Goal: Task Accomplishment & Management: Use online tool/utility

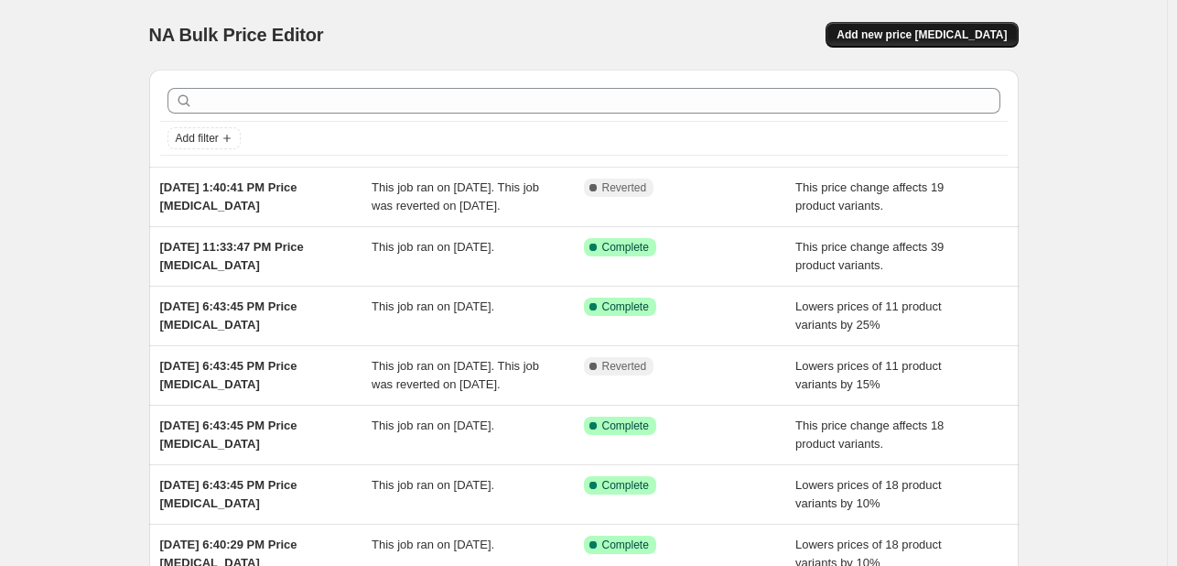
click at [899, 36] on span "Add new price [MEDICAL_DATA]" at bounding box center [921, 34] width 170 height 15
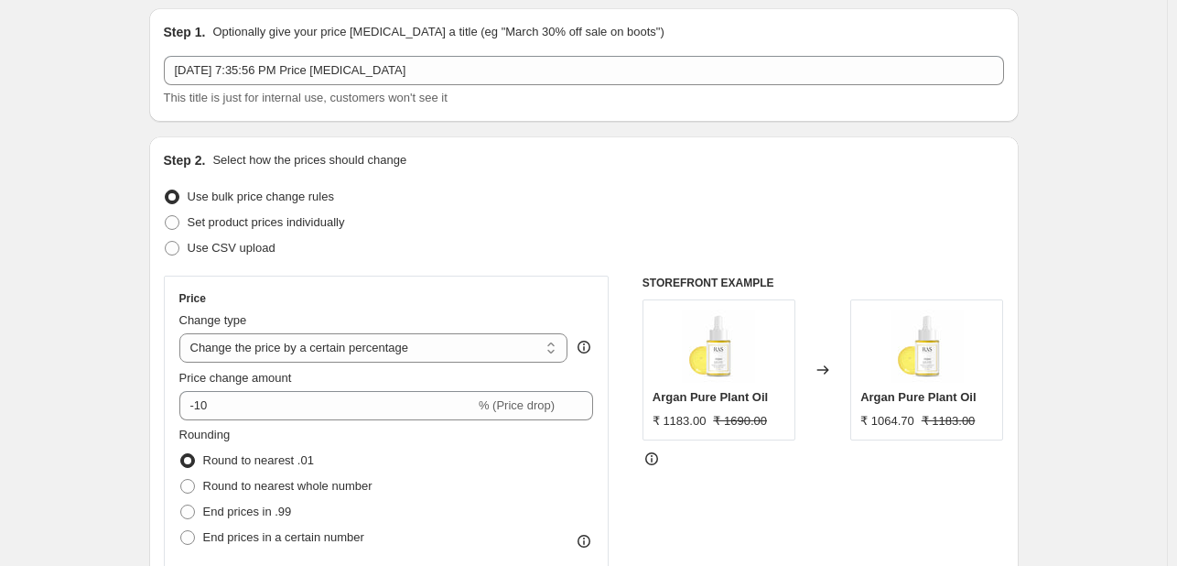
scroll to position [92, 0]
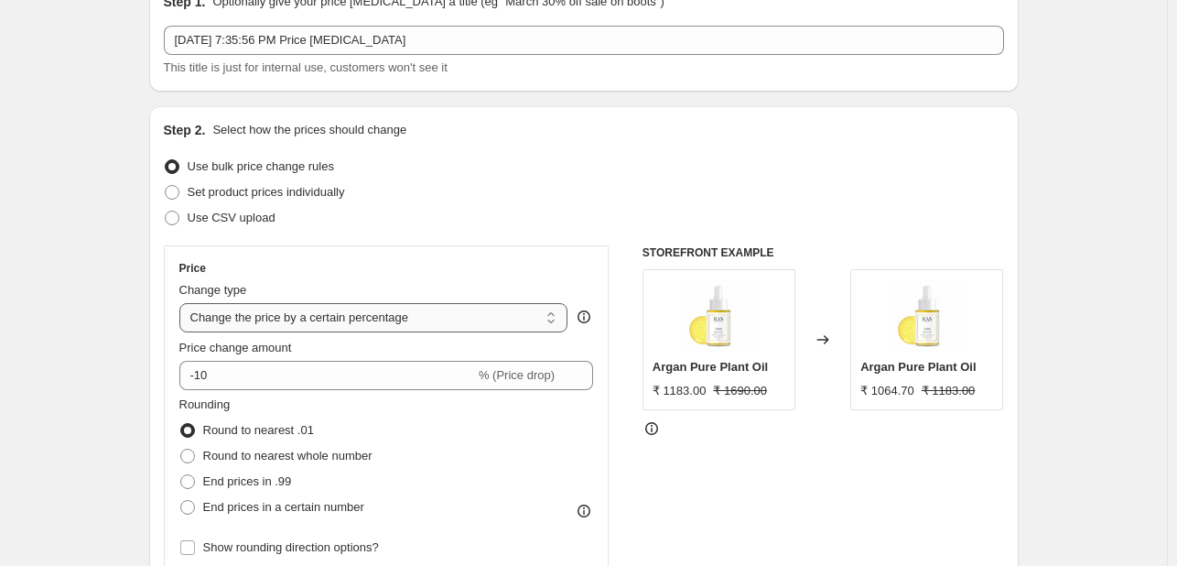
click at [383, 325] on select "Change the price to a certain amount Change the price by a certain amount Chang…" at bounding box center [373, 317] width 389 height 29
select select "pcap"
click at [183, 303] on select "Change the price to a certain amount Change the price by a certain amount Chang…" at bounding box center [373, 317] width 389 height 29
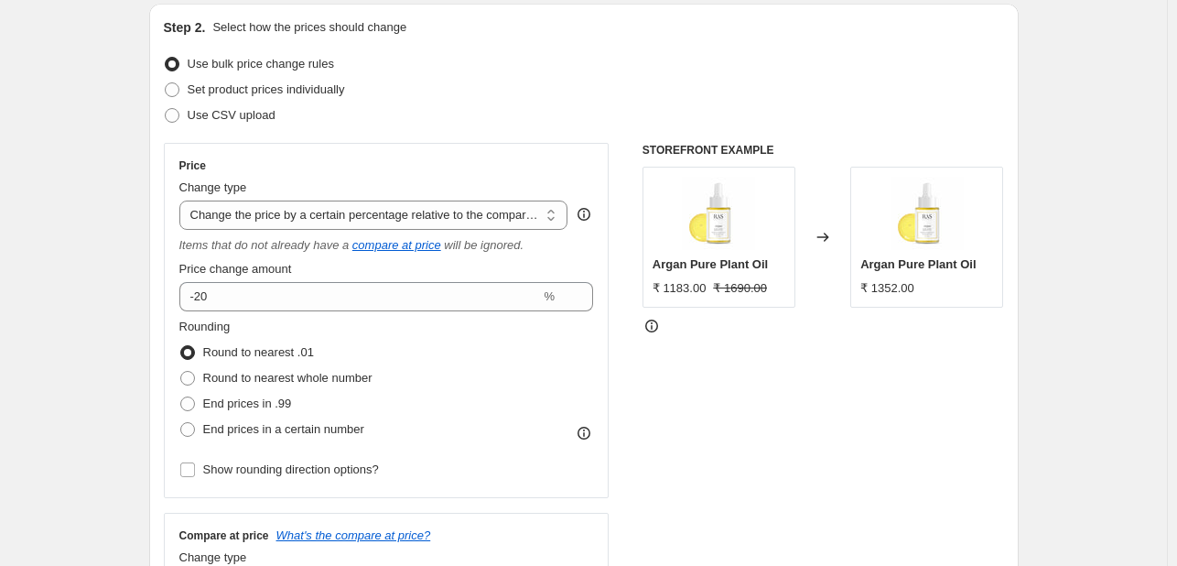
scroll to position [275, 0]
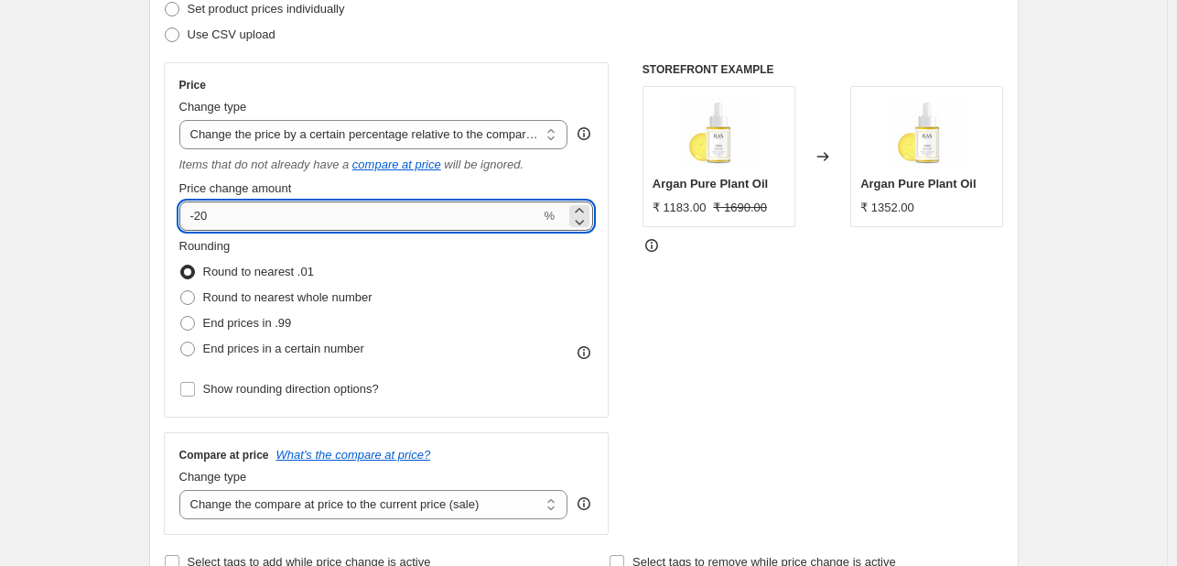
drag, startPoint x: 213, startPoint y: 219, endPoint x: 197, endPoint y: 220, distance: 16.5
click at [197, 220] on input "-20" at bounding box center [359, 215] width 361 height 29
type input "-40"
click at [253, 301] on span "Round to nearest whole number" at bounding box center [287, 297] width 169 height 14
click at [181, 291] on input "Round to nearest whole number" at bounding box center [180, 290] width 1 height 1
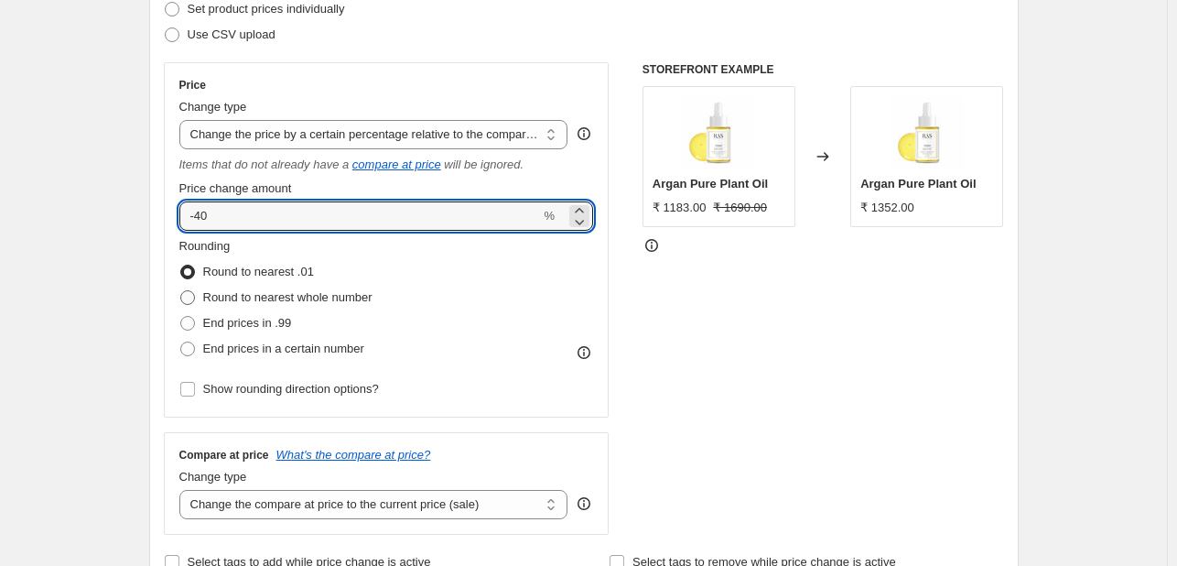
radio input "true"
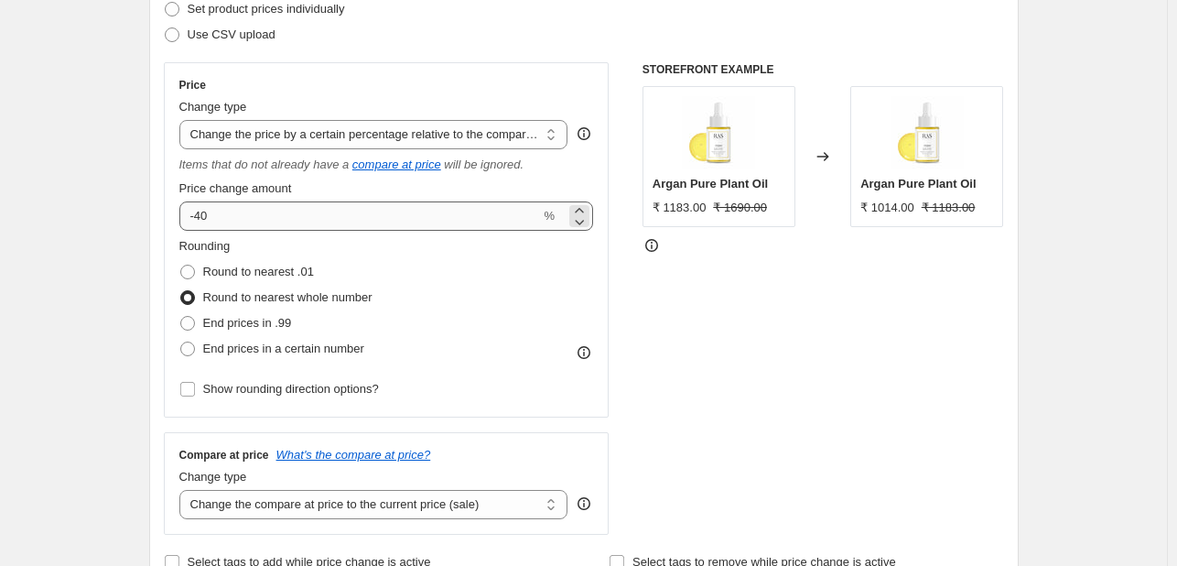
scroll to position [549, 0]
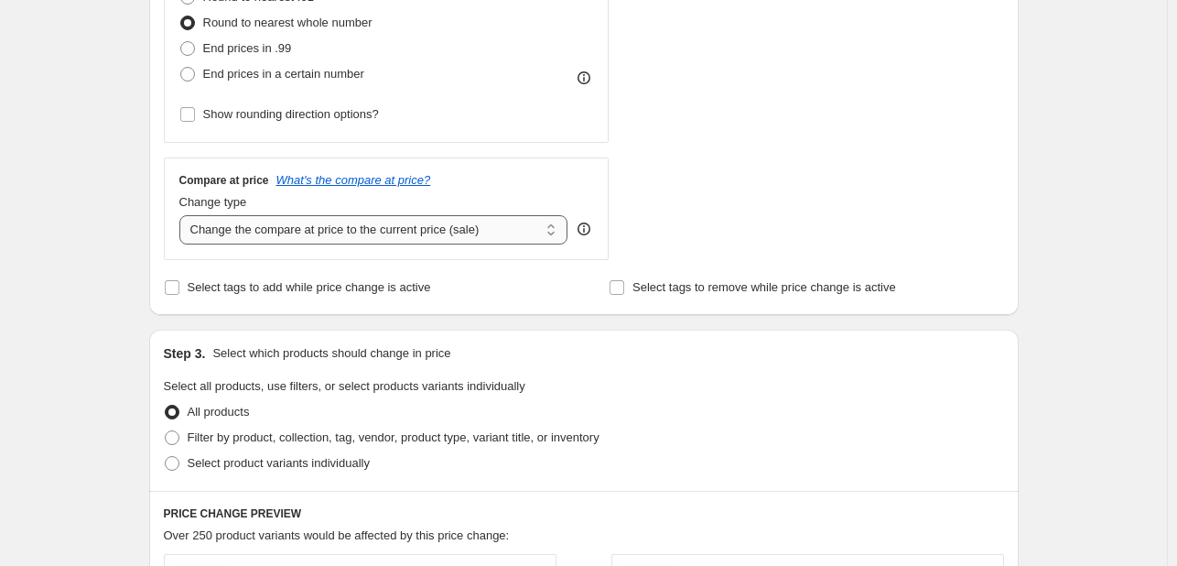
click at [361, 239] on select "Change the compare at price to the current price (sale) Change the compare at p…" at bounding box center [373, 229] width 389 height 29
select select "no_change"
click at [183, 216] on select "Change the compare at price to the current price (sale) Change the compare at p…" at bounding box center [373, 229] width 389 height 29
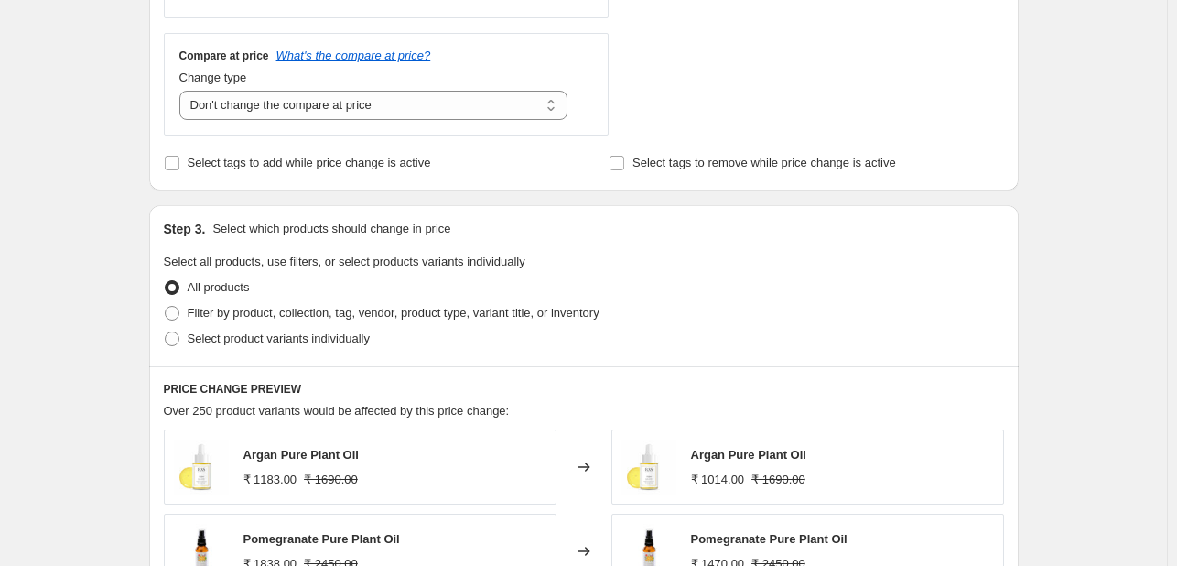
scroll to position [824, 0]
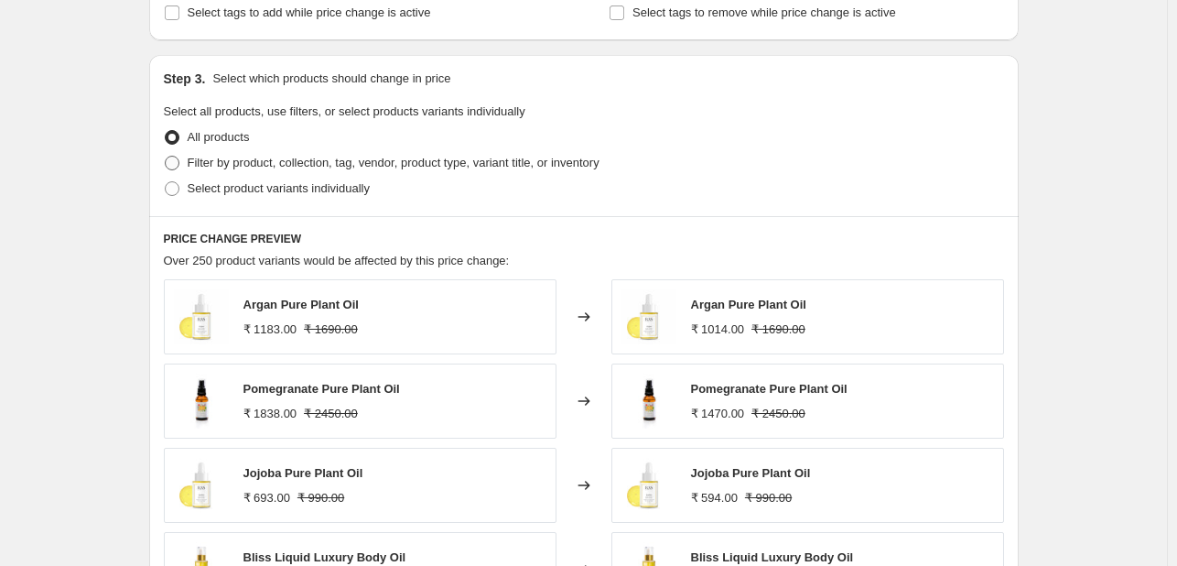
click at [250, 168] on span "Filter by product, collection, tag, vendor, product type, variant title, or inv…" at bounding box center [394, 163] width 412 height 14
click at [166, 156] on input "Filter by product, collection, tag, vendor, product type, variant title, or inv…" at bounding box center [165, 156] width 1 height 1
radio input "true"
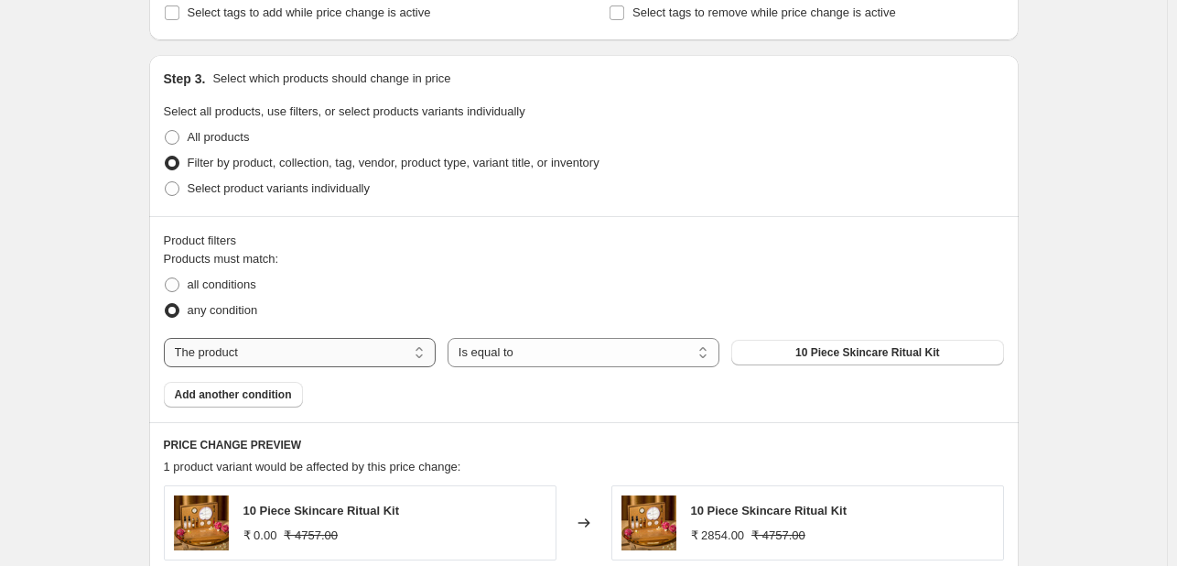
click at [326, 352] on select "The product The product's collection The product's tag The product's vendor The…" at bounding box center [300, 352] width 272 height 29
select select "collection"
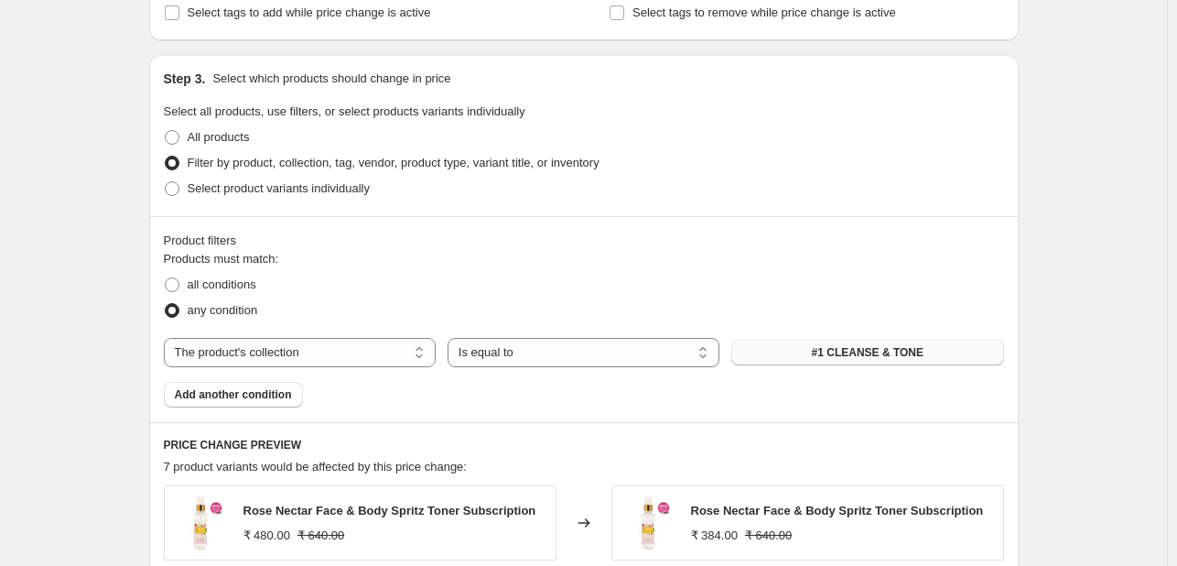
click at [832, 357] on span "#1 CLEANSE & TONE" at bounding box center [868, 352] width 112 height 15
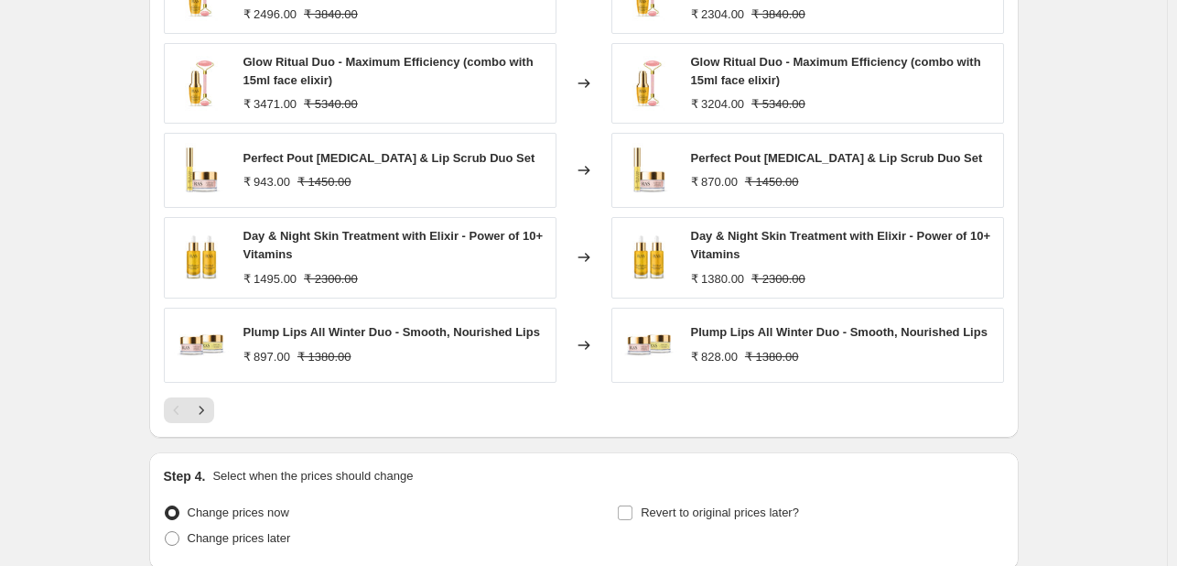
scroll to position [1510, 0]
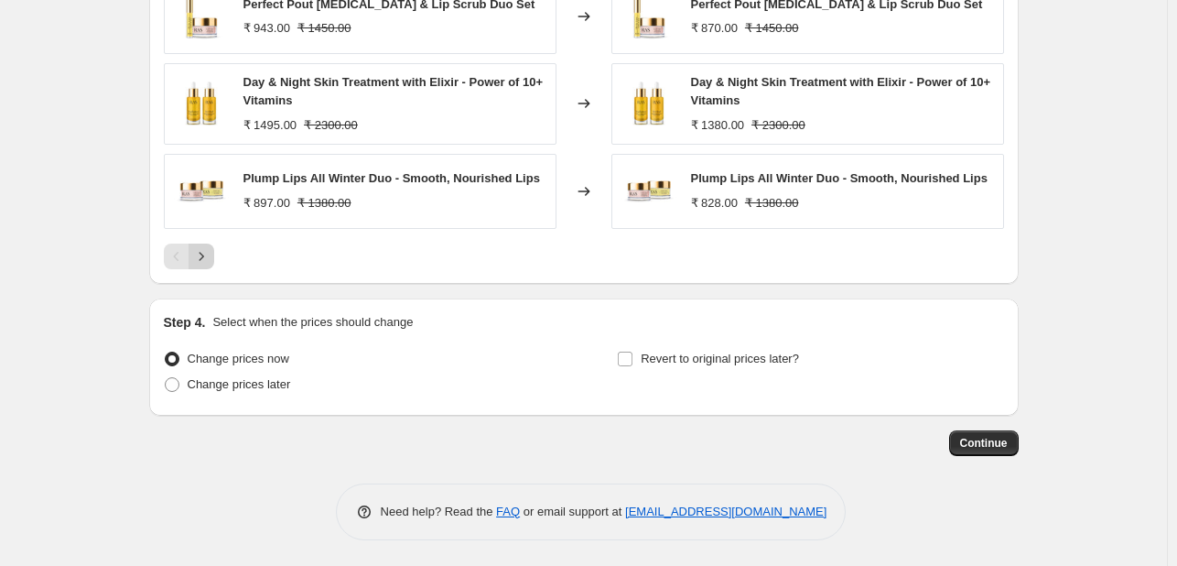
click at [209, 254] on icon "Next" at bounding box center [201, 256] width 18 height 18
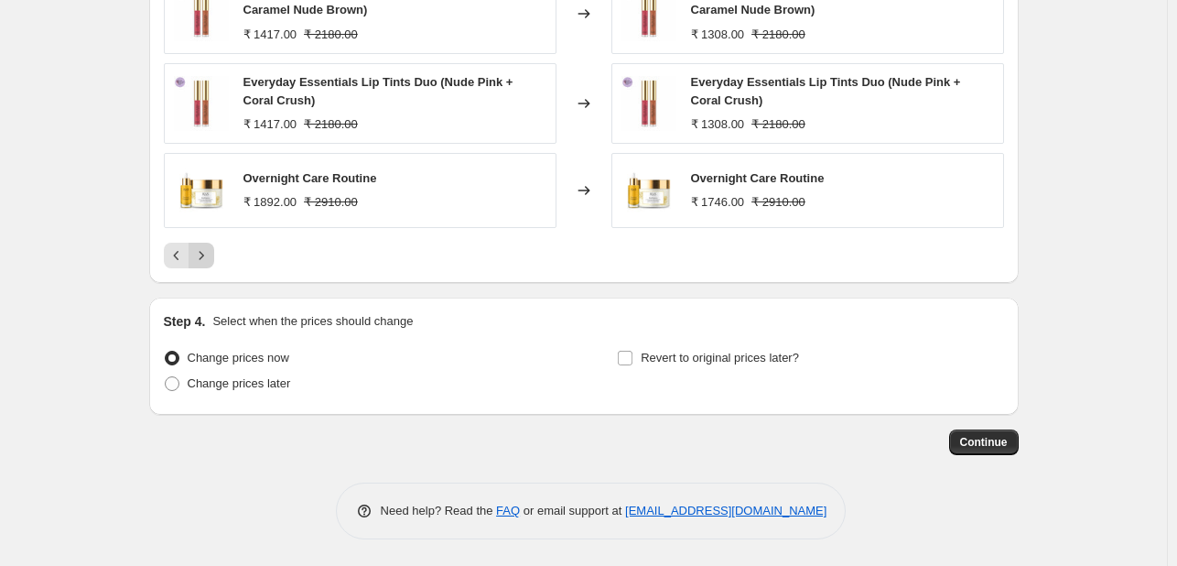
click at [210, 256] on icon "Next" at bounding box center [201, 255] width 18 height 18
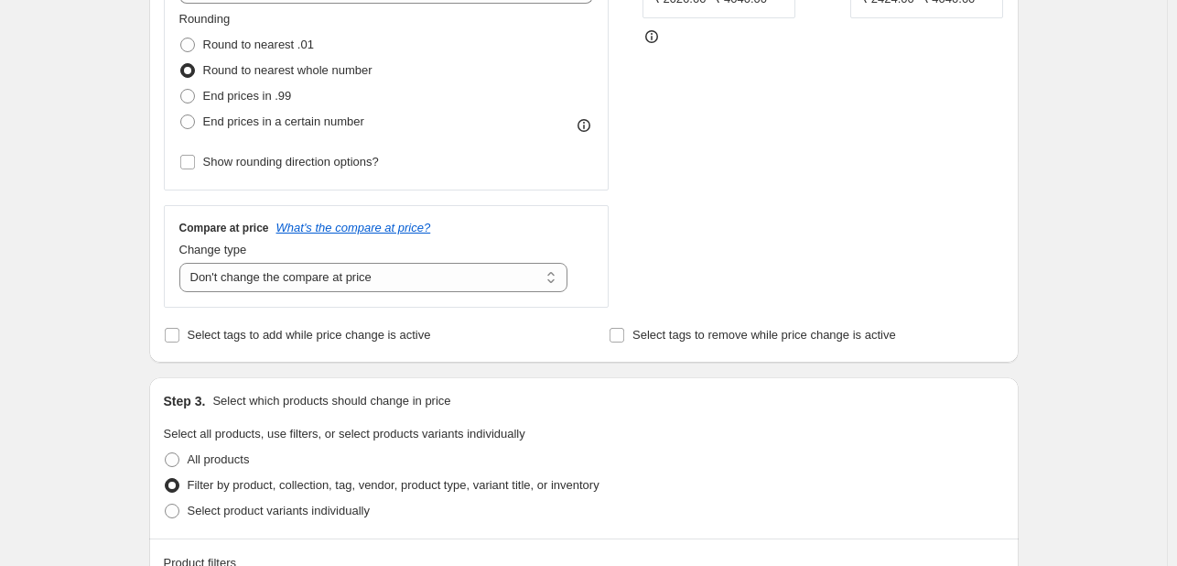
scroll to position [315, 0]
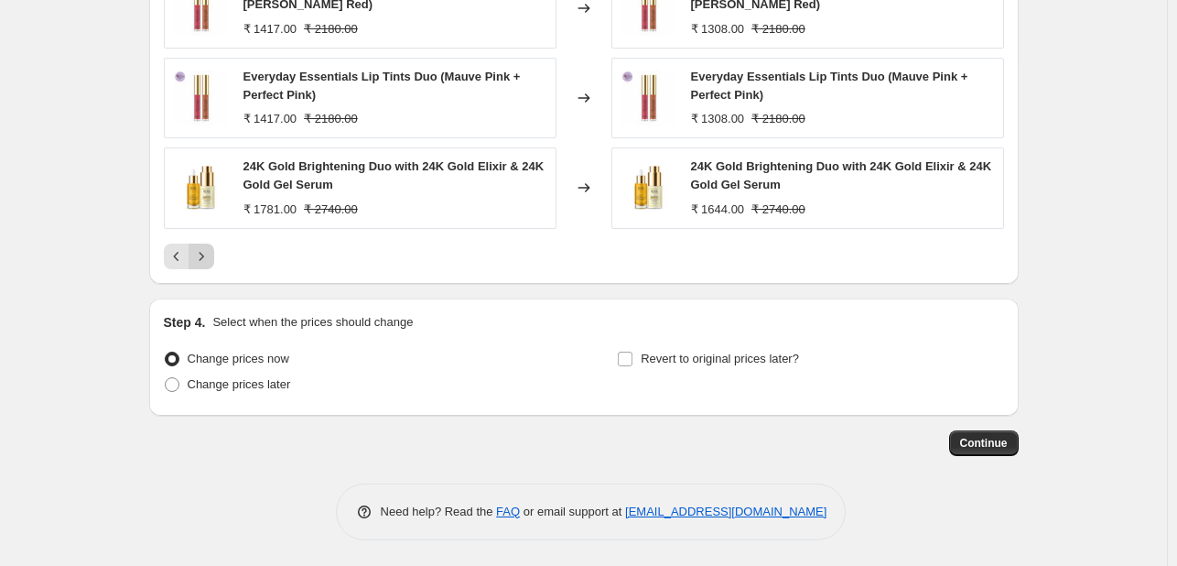
click at [210, 253] on icon "Next" at bounding box center [201, 256] width 18 height 18
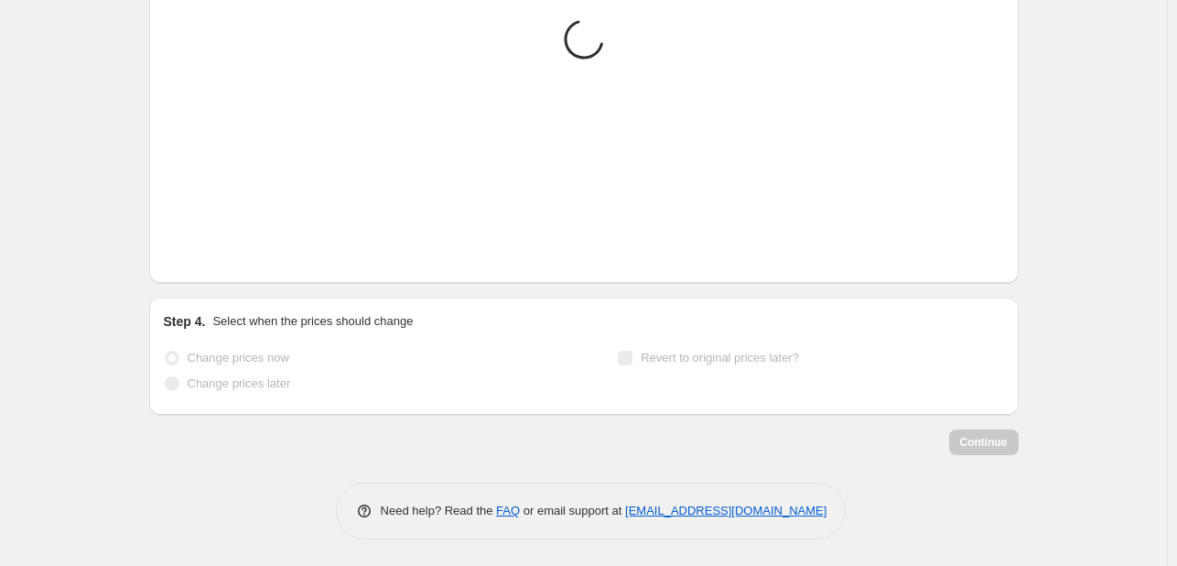
scroll to position [1510, 0]
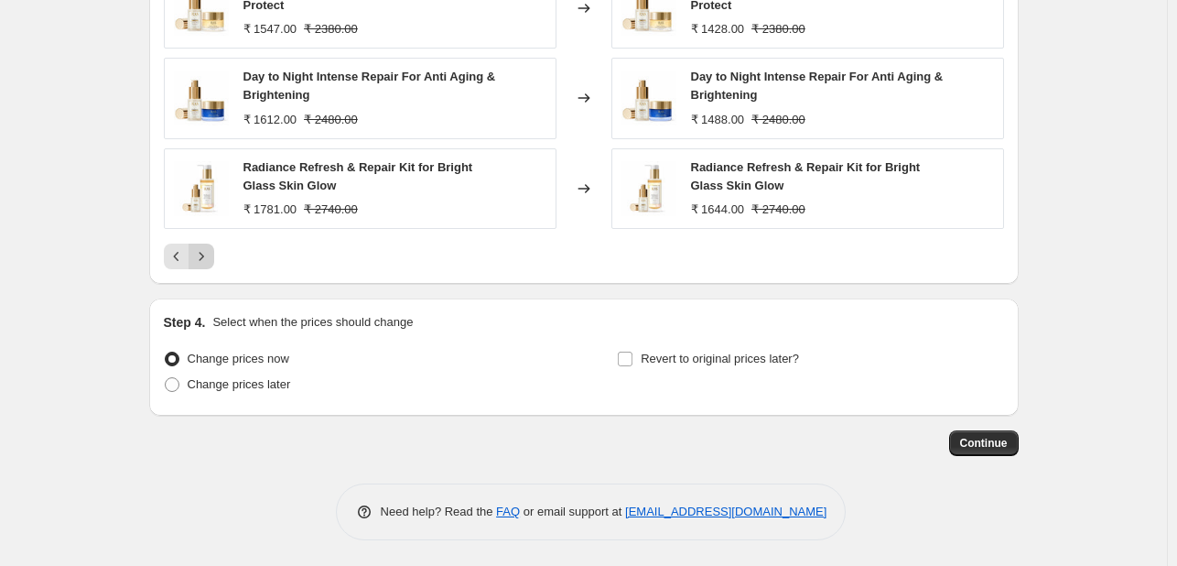
click at [210, 256] on icon "Next" at bounding box center [201, 256] width 18 height 18
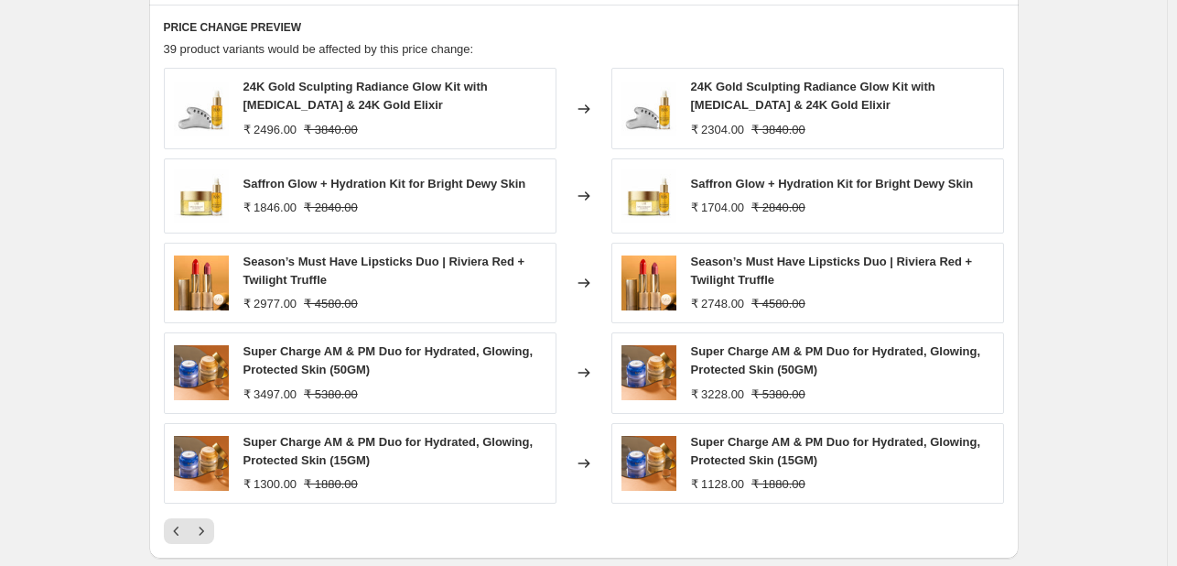
scroll to position [1515, 0]
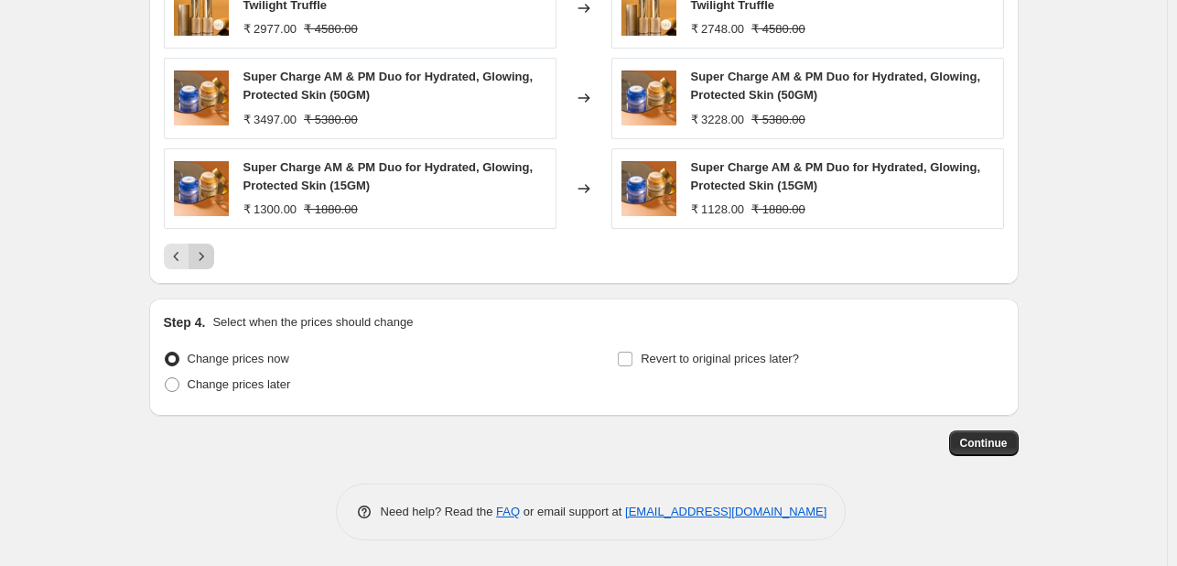
click at [201, 253] on icon "Next" at bounding box center [201, 256] width 18 height 18
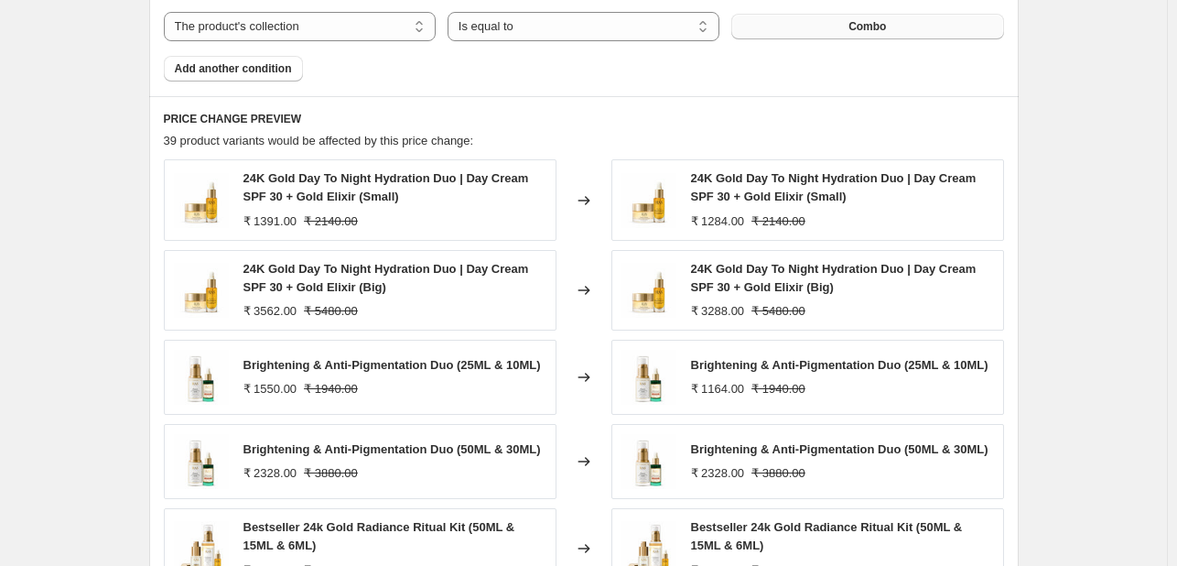
scroll to position [1522, 0]
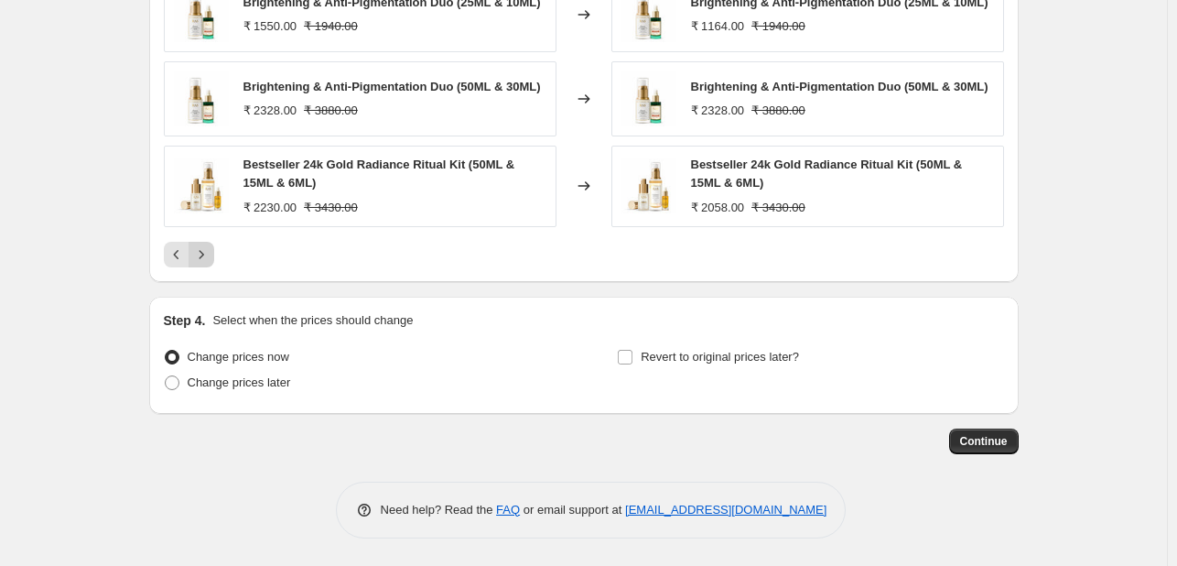
click at [210, 255] on icon "Next" at bounding box center [201, 254] width 18 height 18
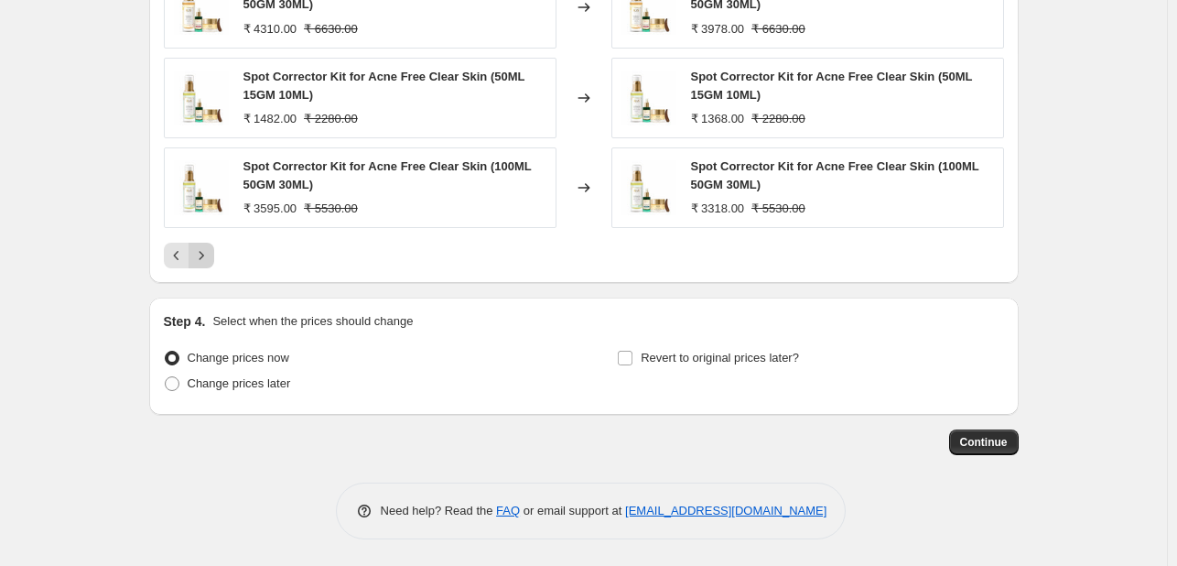
click at [209, 253] on icon "Next" at bounding box center [201, 255] width 18 height 18
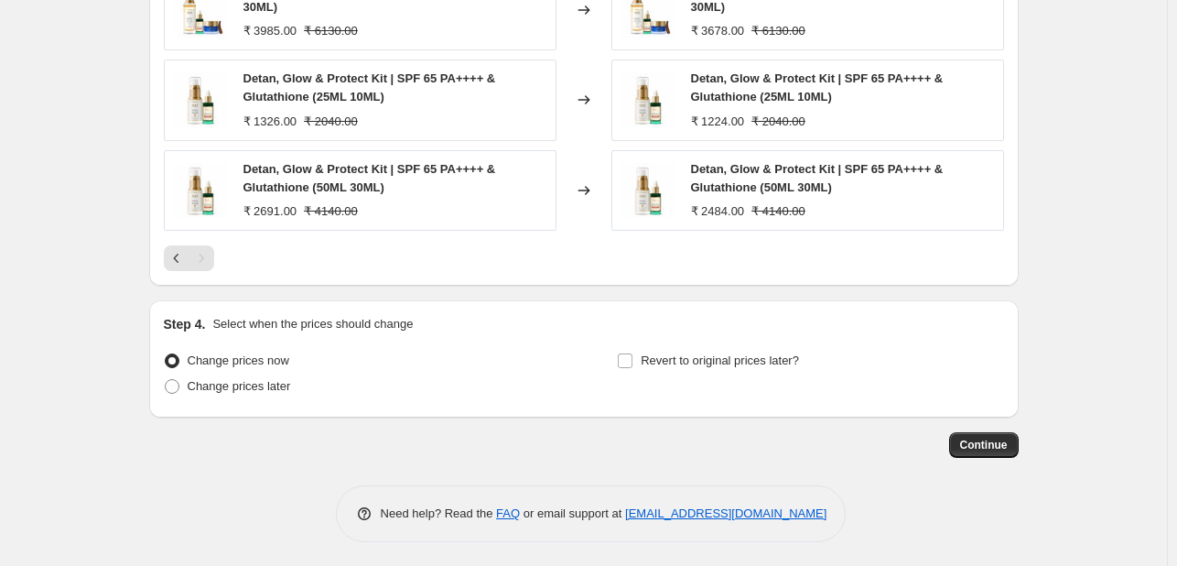
scroll to position [1431, 0]
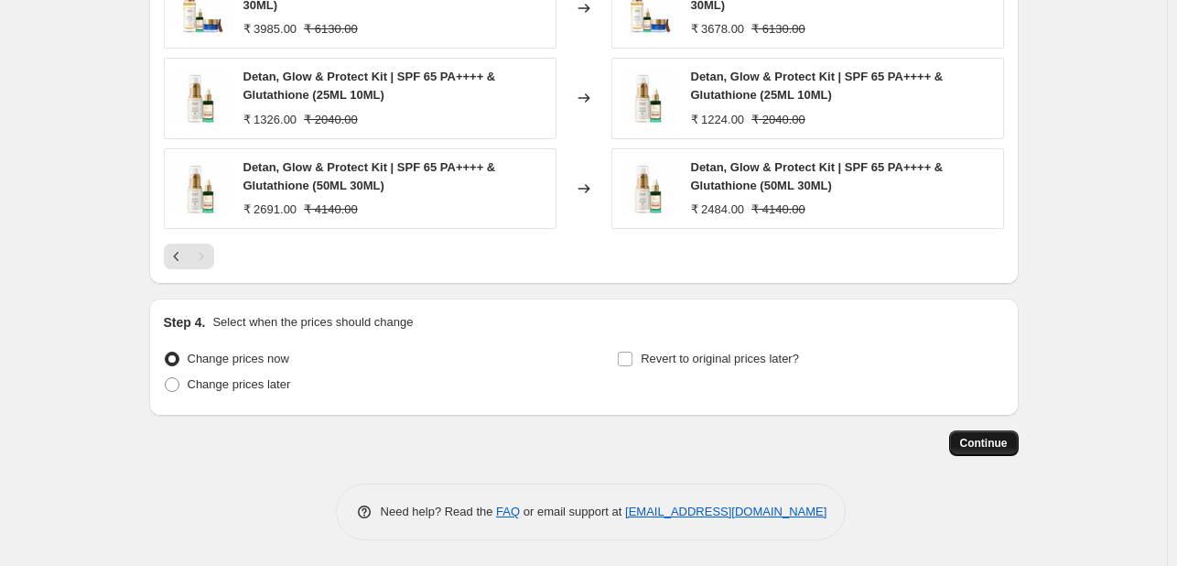
click at [992, 442] on span "Continue" at bounding box center [984, 443] width 48 height 15
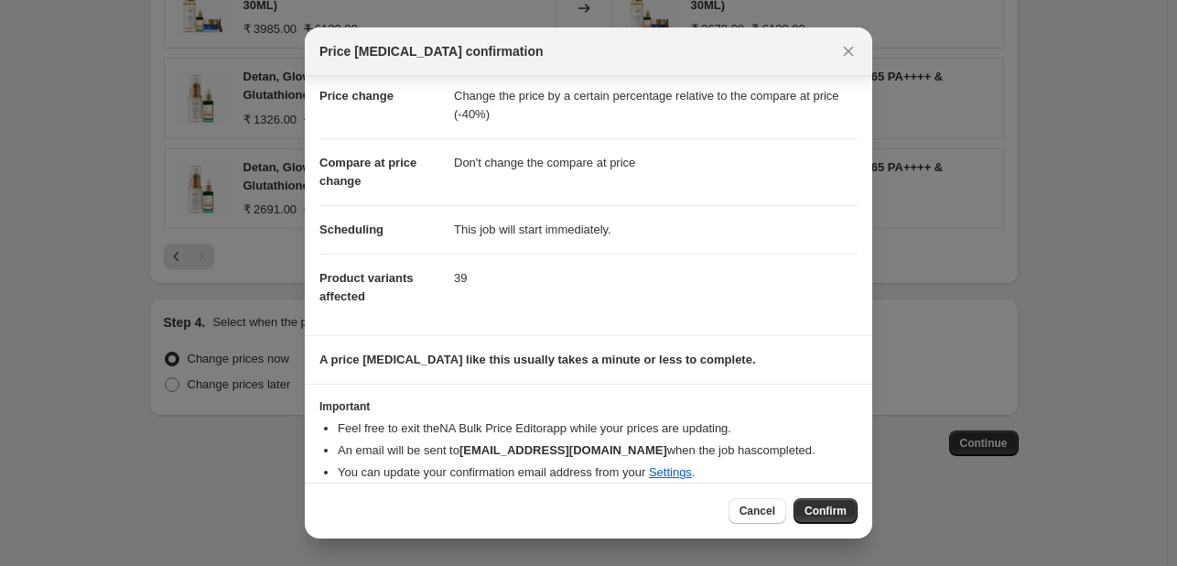
scroll to position [53, 0]
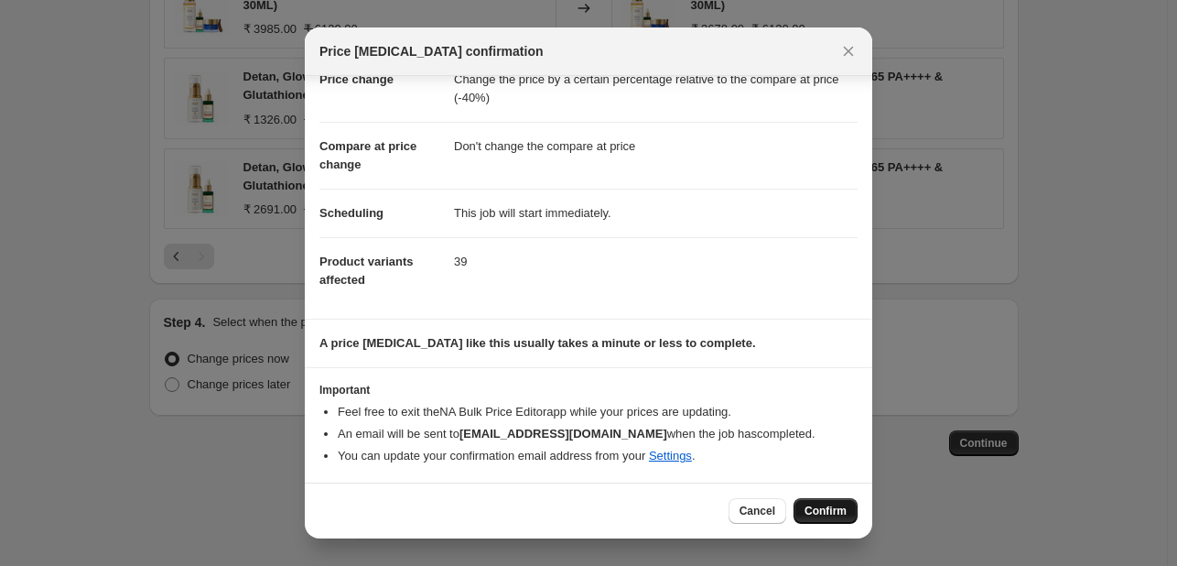
click at [836, 515] on span "Confirm" at bounding box center [825, 510] width 42 height 15
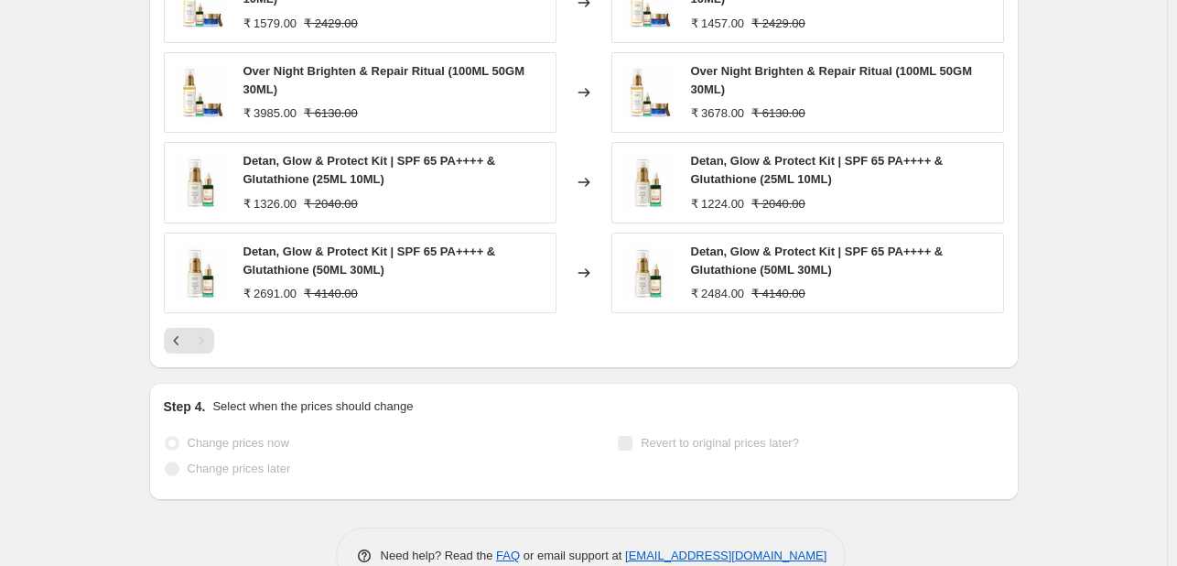
scroll to position [1523, 0]
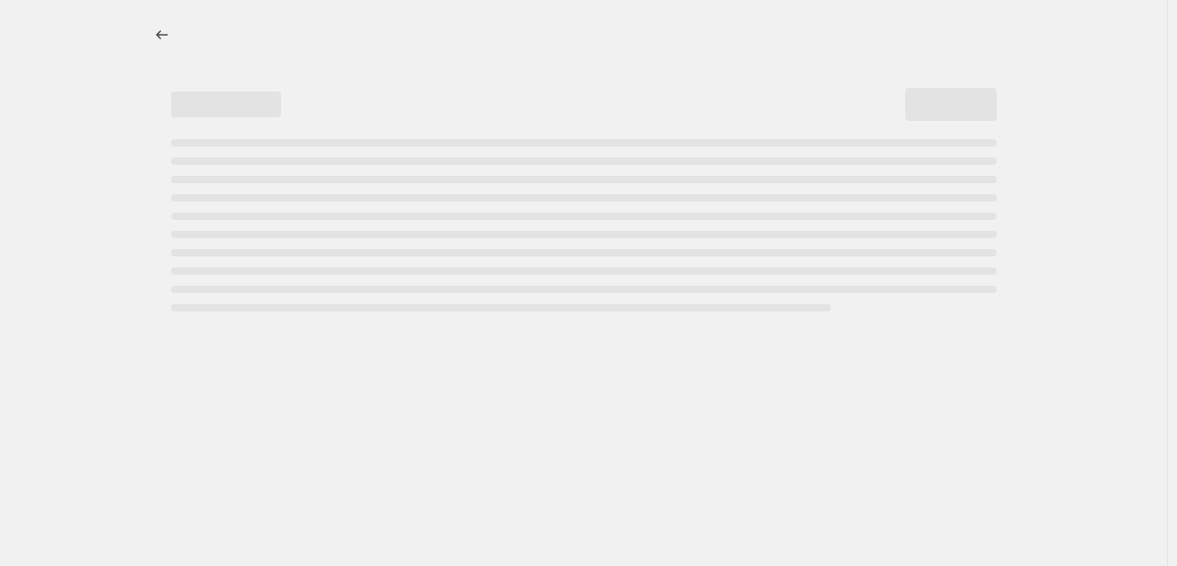
select select "pcap"
select select "no_change"
select select "collection"
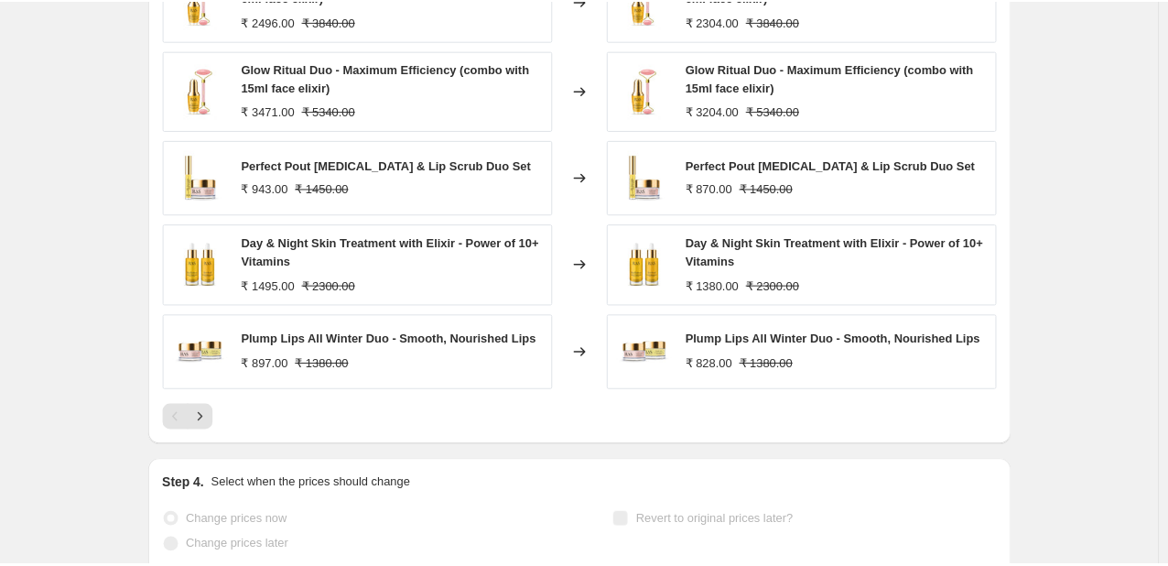
scroll to position [0, 0]
